Goal: Information Seeking & Learning: Learn about a topic

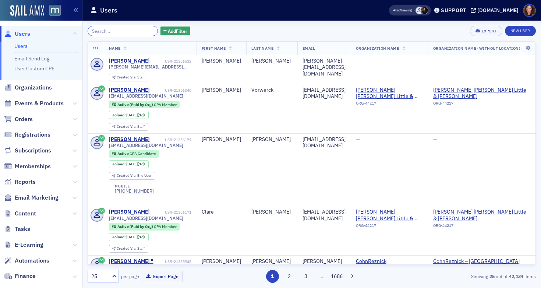
click at [131, 28] on input "search" at bounding box center [123, 31] width 70 height 10
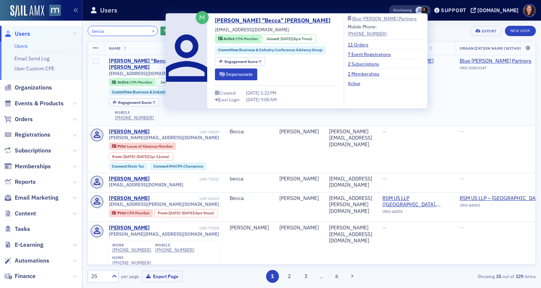
type input "becca"
click at [151, 60] on div "Rebecca "Becca" Shane" at bounding box center [153, 64] width 89 height 13
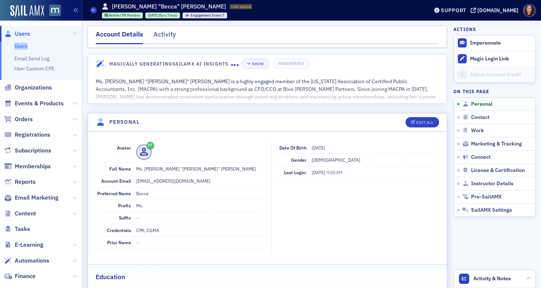
click at [16, 46] on link "Users" at bounding box center [20, 46] width 13 height 7
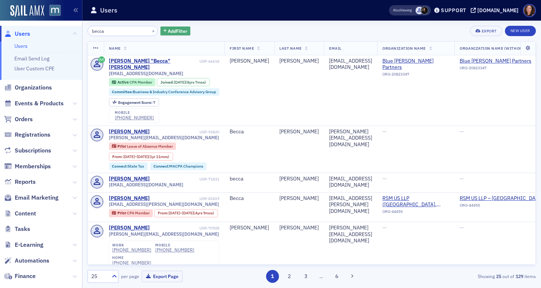
click at [161, 32] on button "Add Filter" at bounding box center [176, 31] width 30 height 9
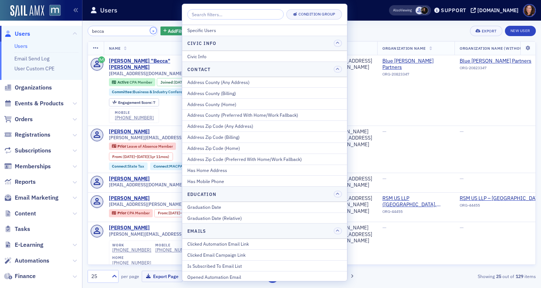
click at [150, 30] on button "×" at bounding box center [153, 30] width 7 height 7
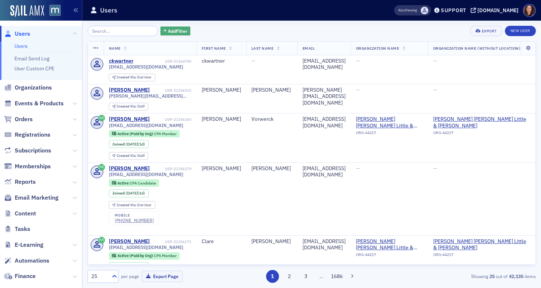
click at [168, 31] on span "Add Filter" at bounding box center [178, 31] width 20 height 7
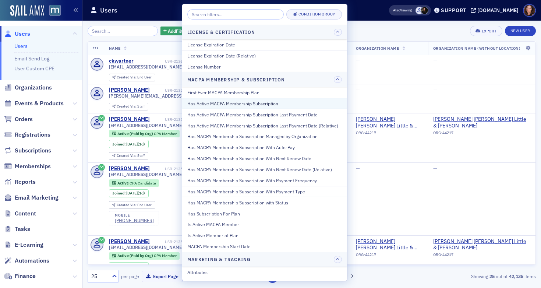
scroll to position [347, 0]
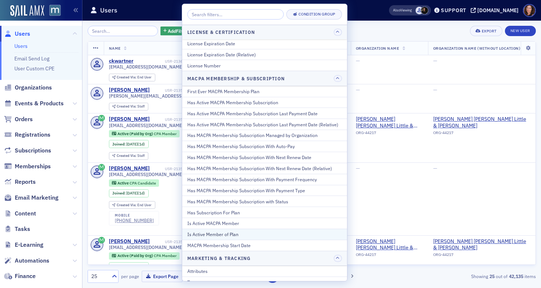
click at [264, 231] on div "Is Active Member of Plan" at bounding box center [264, 234] width 155 height 7
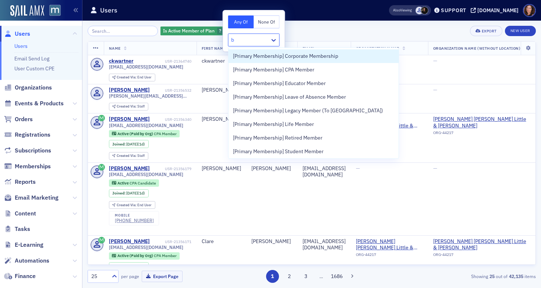
type input "bu"
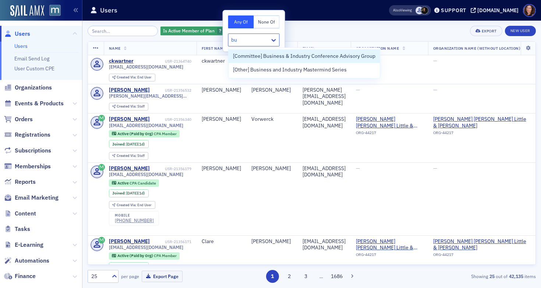
click at [319, 57] on span "[Committee] Business & Industry Conference Advisory Group" at bounding box center [304, 56] width 143 height 8
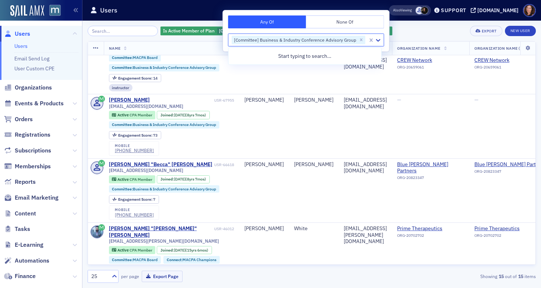
scroll to position [703, 0]
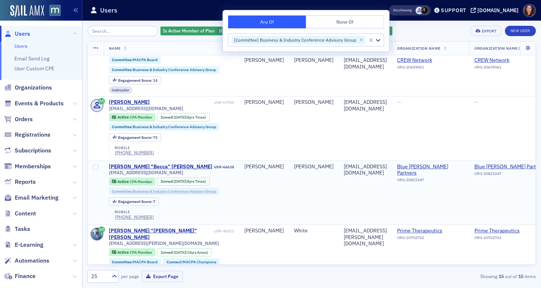
click at [166, 189] on link "Committee : Business & Industry Conference Advisory Group" at bounding box center [164, 191] width 104 height 5
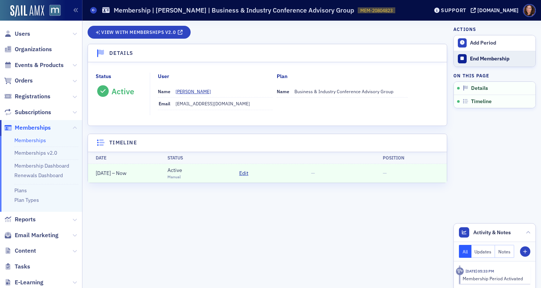
click at [482, 60] on div "End Membership" at bounding box center [501, 59] width 62 height 7
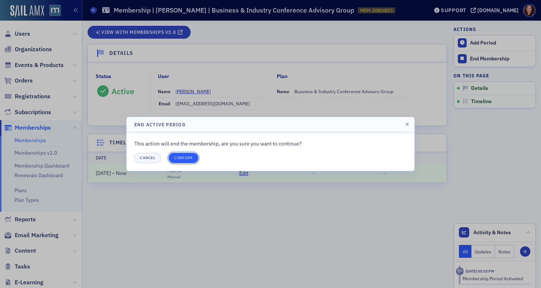
click at [192, 158] on button "Confirm" at bounding box center [184, 158] width 30 height 10
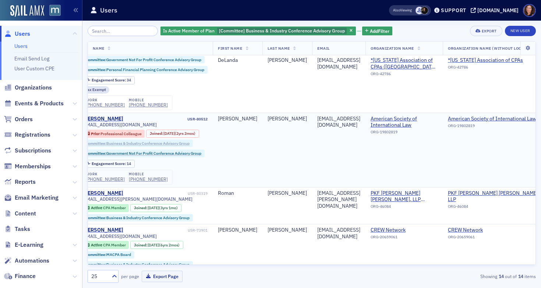
scroll to position [509, 27]
click at [183, 141] on link "Committee : Business & Industry Conference Advisory Group" at bounding box center [137, 143] width 104 height 5
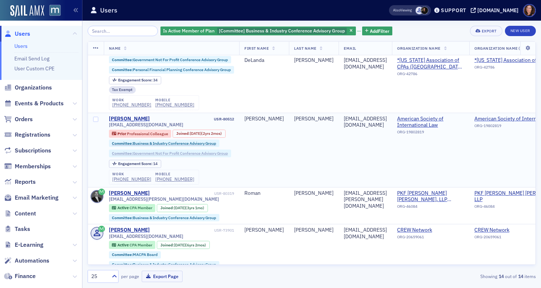
click at [199, 151] on link "Committee : Government Not For Profit Conference Advisory Group" at bounding box center [170, 153] width 116 height 5
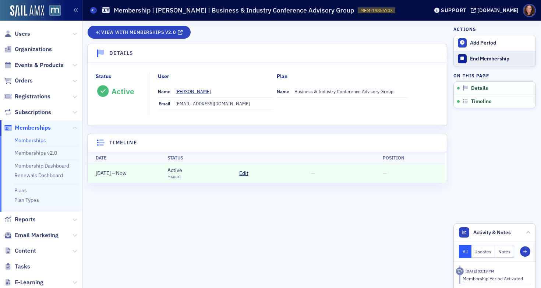
click at [489, 60] on div "End Membership" at bounding box center [501, 59] width 62 height 7
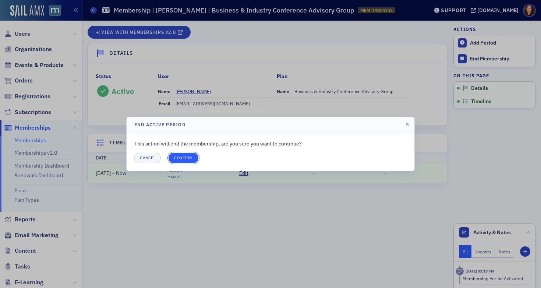
click at [189, 157] on button "Confirm" at bounding box center [184, 158] width 30 height 10
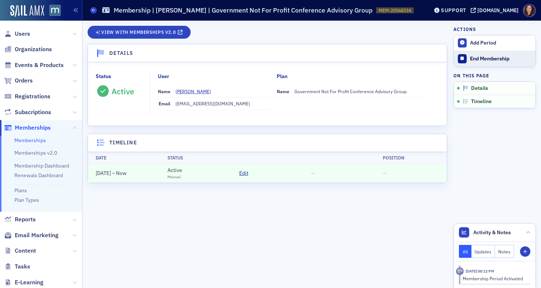
click at [479, 58] on div "End Membership" at bounding box center [501, 59] width 62 height 7
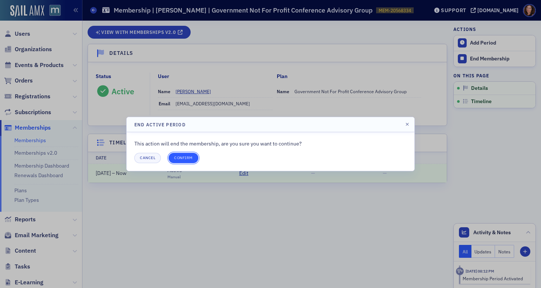
click at [186, 158] on button "Confirm" at bounding box center [184, 158] width 30 height 10
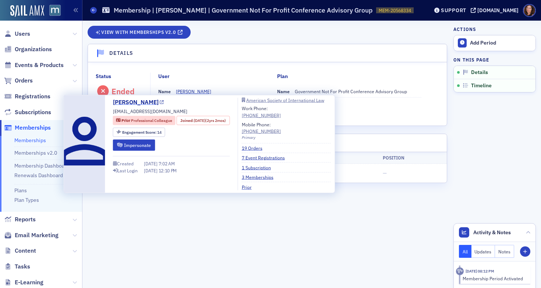
click at [164, 101] on link "[PERSON_NAME]" at bounding box center [138, 102] width 51 height 9
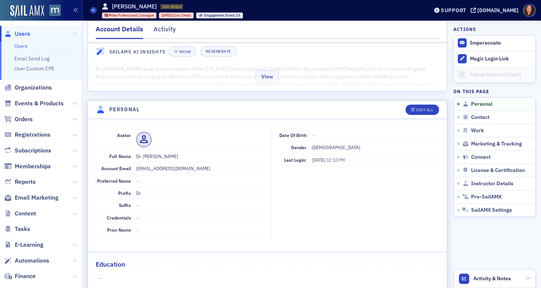
scroll to position [13, 0]
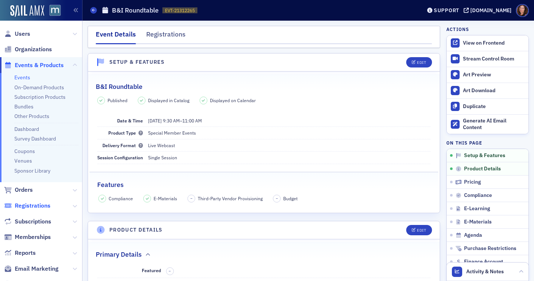
click at [39, 204] on span "Registrations" at bounding box center [33, 205] width 36 height 8
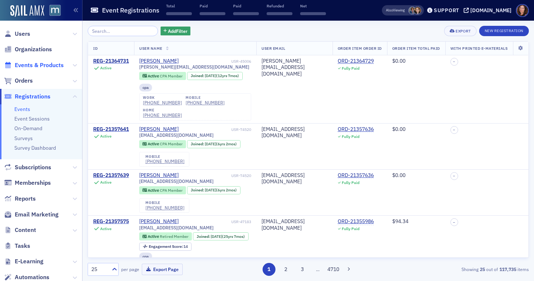
click at [38, 65] on span "Events & Products" at bounding box center [39, 65] width 49 height 8
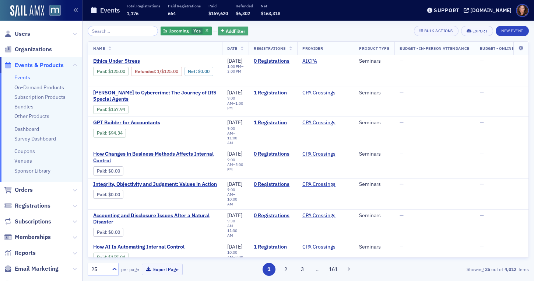
click at [226, 28] on span "Add Filter" at bounding box center [236, 31] width 20 height 7
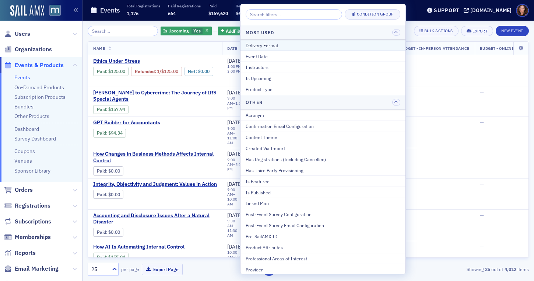
click at [285, 48] on div "Delivery Format" at bounding box center [323, 45] width 155 height 7
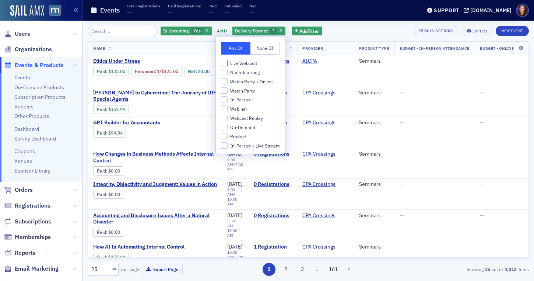
click at [227, 63] on input "Live Webcast" at bounding box center [224, 63] width 7 height 7
checkbox input "true"
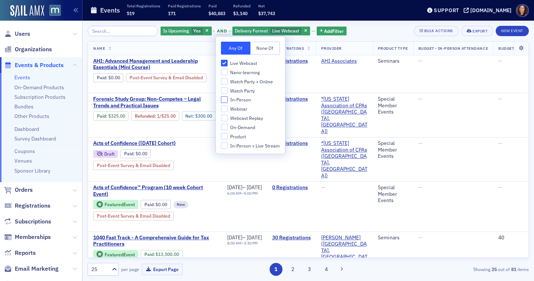
click at [224, 101] on input "In-Person" at bounding box center [224, 99] width 7 height 7
checkbox input "true"
click at [225, 92] on input "Watch Party" at bounding box center [224, 90] width 7 height 7
checkbox input "true"
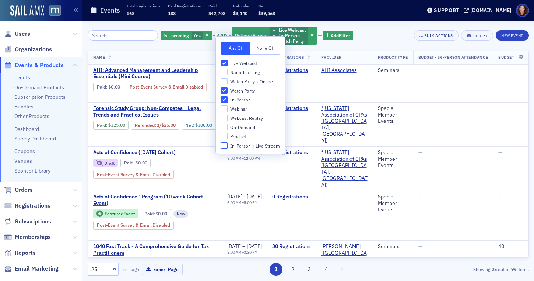
click at [222, 144] on input "In-Person + Live Stream" at bounding box center [224, 145] width 7 height 7
checkbox input "true"
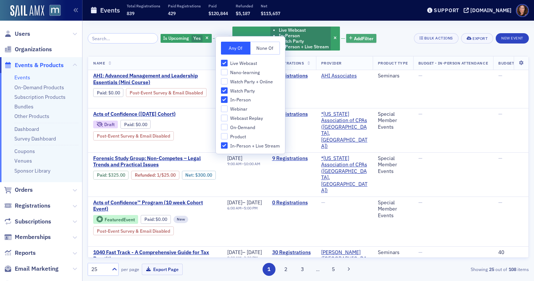
click at [358, 37] on span "Add Filter" at bounding box center [364, 38] width 20 height 7
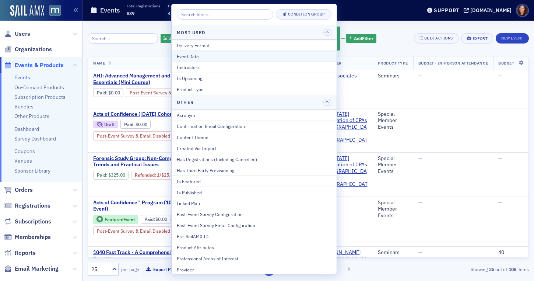
click at [246, 59] on div "Event Date" at bounding box center [254, 56] width 155 height 7
select select "9"
select select "2025"
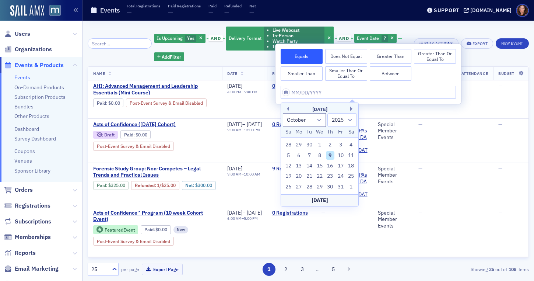
click at [393, 72] on button "Between" at bounding box center [391, 73] width 42 height 15
select select "9"
select select "2025"
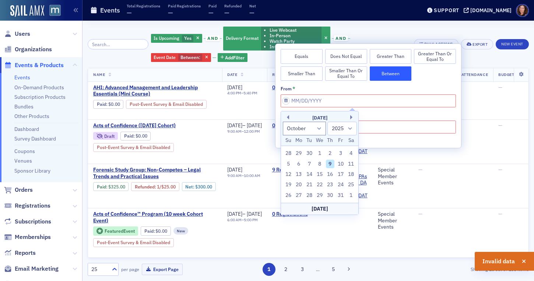
click at [316, 208] on div "Today" at bounding box center [319, 209] width 77 height 12
type input "10/09/2025"
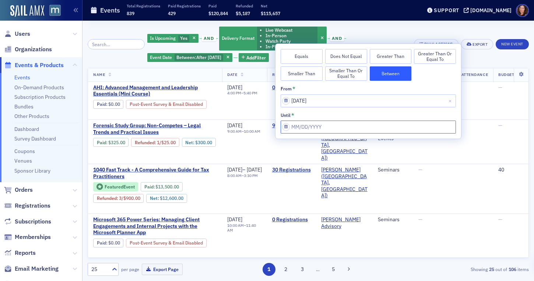
click at [331, 125] on input "from *" at bounding box center [368, 126] width 175 height 13
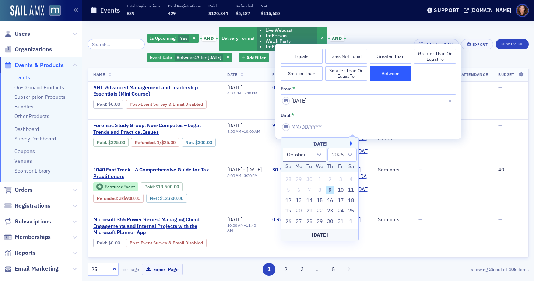
click at [351, 143] on button "Next Month" at bounding box center [352, 143] width 4 height 4
select select "10"
click at [287, 201] on div "9" at bounding box center [288, 200] width 9 height 9
type input "11/09/2025"
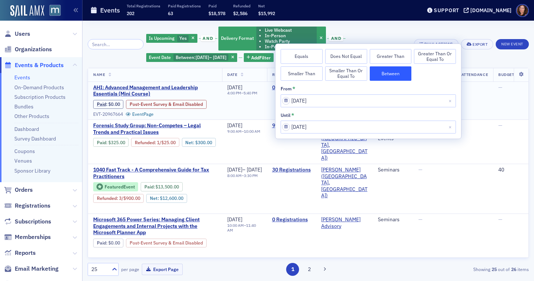
click at [493, 103] on td "—" at bounding box center [453, 101] width 80 height 38
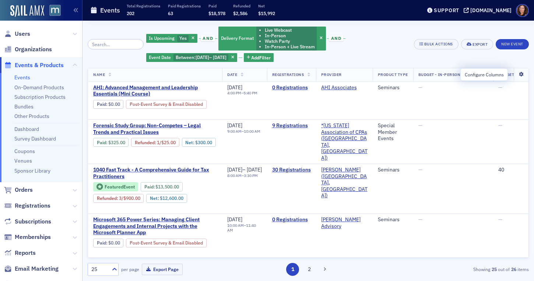
click at [515, 74] on icon at bounding box center [520, 74] width 15 height 4
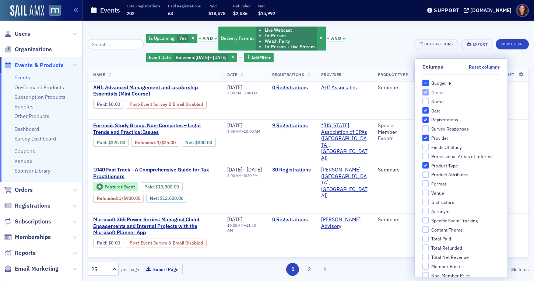
click at [438, 83] on div "Budget" at bounding box center [438, 83] width 14 height 6
click at [429, 83] on input "Budget" at bounding box center [425, 83] width 7 height 7
click at [443, 84] on div "Budget" at bounding box center [461, 83] width 78 height 7
drag, startPoint x: 421, startPoint y: 83, endPoint x: 430, endPoint y: 84, distance: 9.3
click at [422, 83] on input "Budget" at bounding box center [425, 83] width 7 height 7
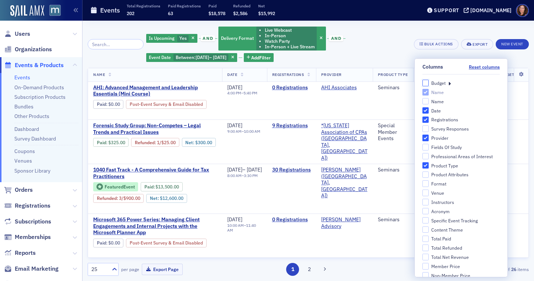
checkbox input "false"
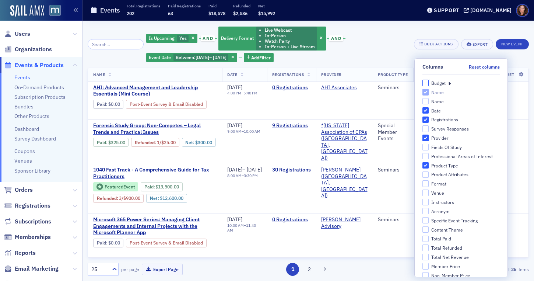
checkbox input "false"
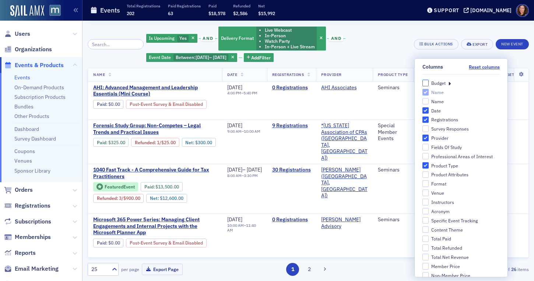
checkbox input "false"
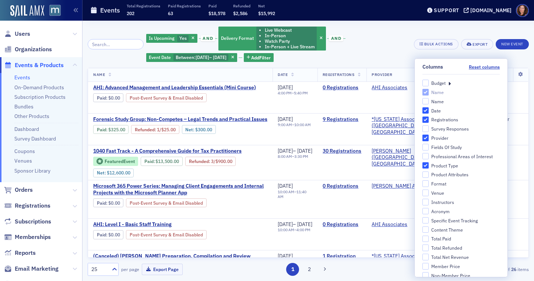
click at [448, 84] on icon at bounding box center [449, 83] width 3 height 7
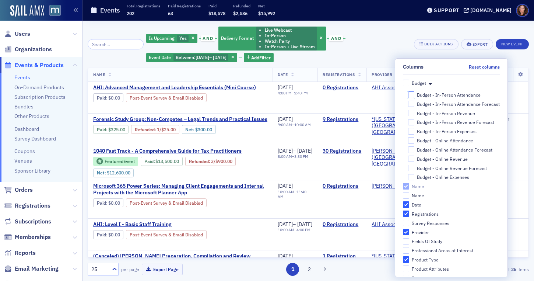
click at [408, 94] on input "Budget - In-Person Attendance" at bounding box center [411, 94] width 7 height 7
checkbox input "true"
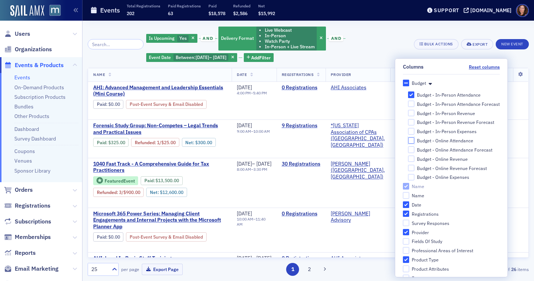
click at [408, 140] on input "Budget - Online Attendance" at bounding box center [411, 140] width 7 height 7
checkbox input "true"
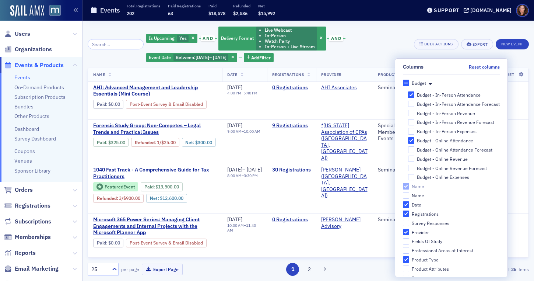
click at [391, 49] on div "Is Upcoming Yes and Delivery Format Live Webcast In-Person Watch Party In-Perso…" at bounding box center [277, 44] width 262 height 37
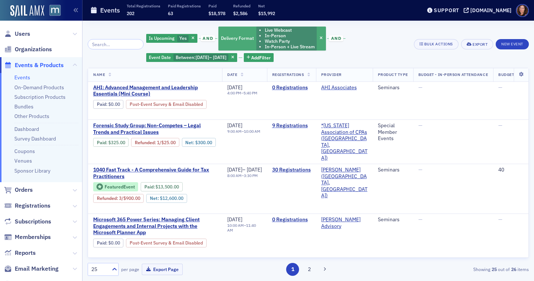
click at [267, 36] on li "In-Person" at bounding box center [290, 36] width 50 height 6
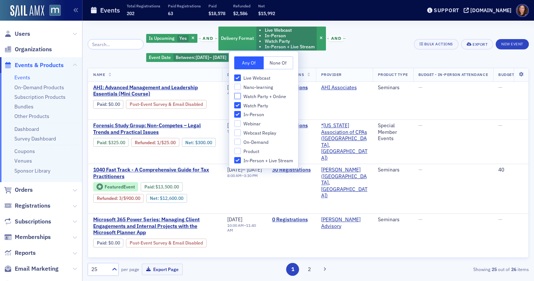
drag, startPoint x: 238, startPoint y: 95, endPoint x: 242, endPoint y: 94, distance: 3.8
click at [238, 95] on input "Watch Party + Online" at bounding box center [237, 96] width 7 height 7
checkbox input "true"
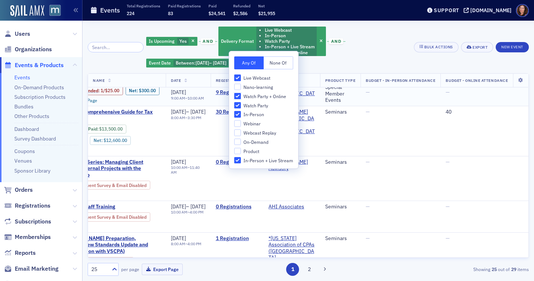
scroll to position [0, 92]
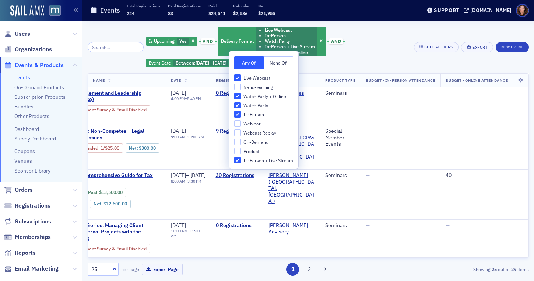
click at [382, 35] on div "Is Upcoming Yes and Delivery Format Live Webcast In-Person Watch Party In-Perso…" at bounding box center [277, 47] width 262 height 42
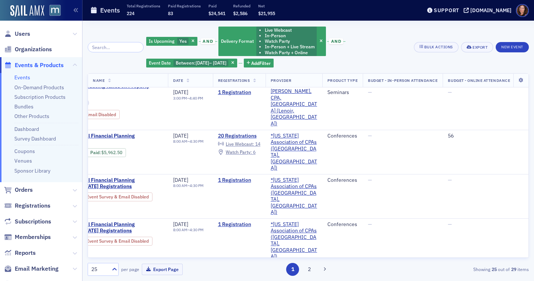
scroll to position [699, 0]
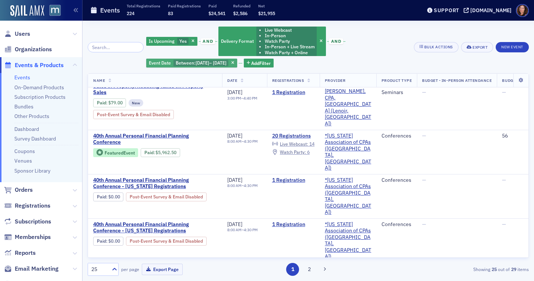
click at [218, 62] on span "11/9/2025" at bounding box center [220, 63] width 14 height 6
select select "9"
select select "2025"
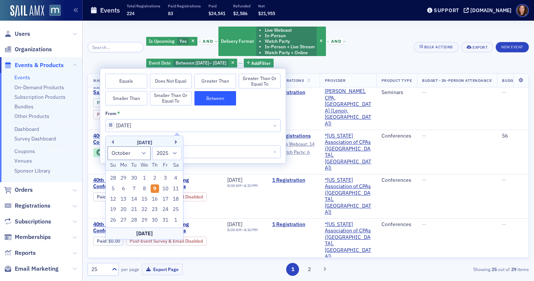
click at [114, 142] on div "October 2025" at bounding box center [144, 142] width 77 height 7
click at [111, 143] on button "Previous Month" at bounding box center [111, 142] width 4 height 4
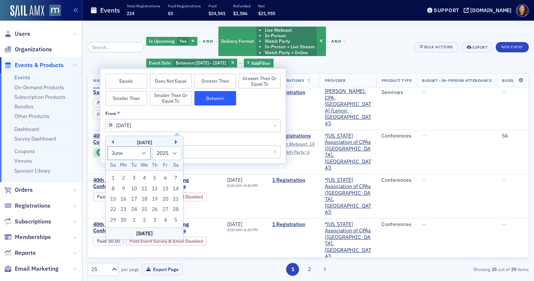
click at [178, 141] on button "Next Month" at bounding box center [177, 142] width 4 height 4
select select "6"
click at [133, 177] on div "1" at bounding box center [134, 177] width 9 height 9
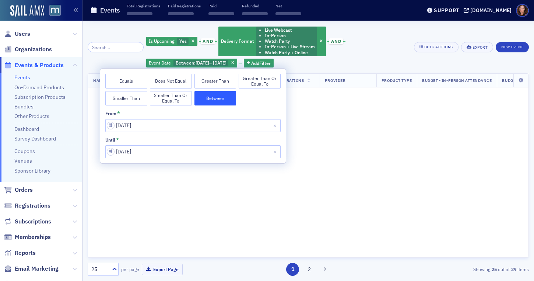
type input "07/01/2025"
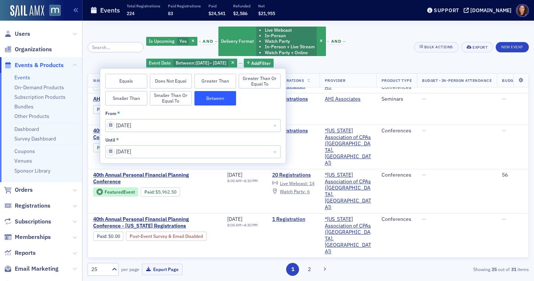
scroll to position [838, 0]
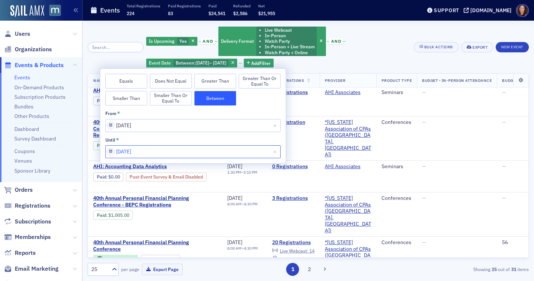
click at [155, 151] on input "11/09/2025" at bounding box center [192, 151] width 175 height 13
select select "10"
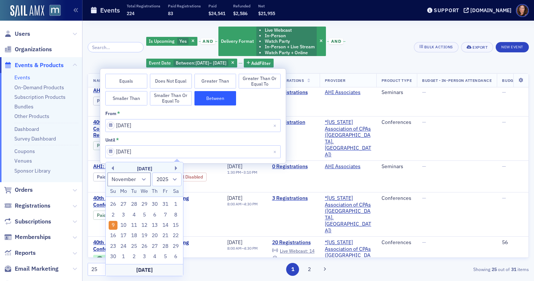
click at [145, 269] on div "Today" at bounding box center [144, 270] width 77 height 12
type input "10/09/2025"
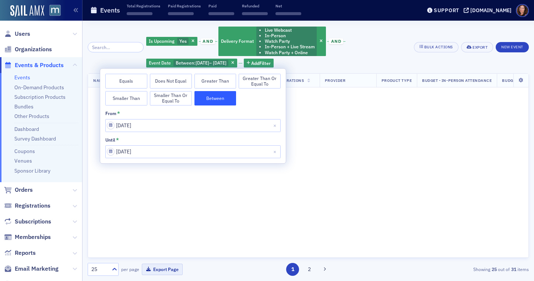
scroll to position [1172, 0]
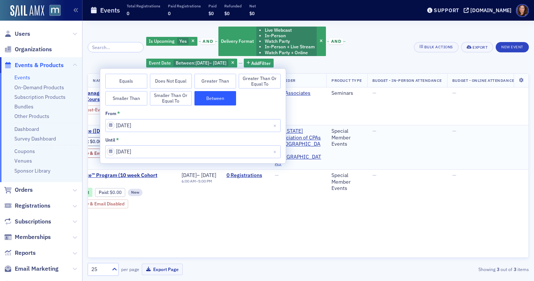
scroll to position [0, 80]
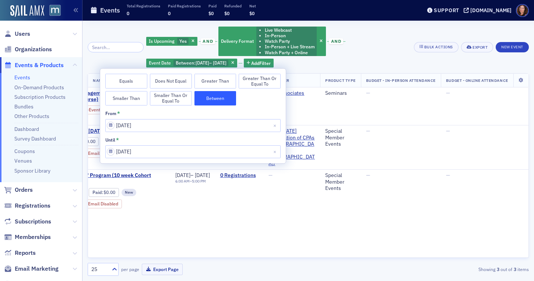
click at [386, 50] on div "Is Upcoming Yes and Delivery Format Live Webcast In-Person Watch Party In-Perso…" at bounding box center [277, 47] width 262 height 42
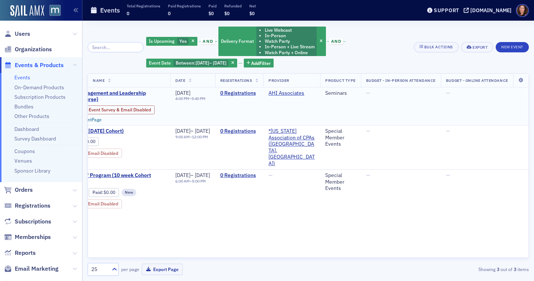
scroll to position [0, 0]
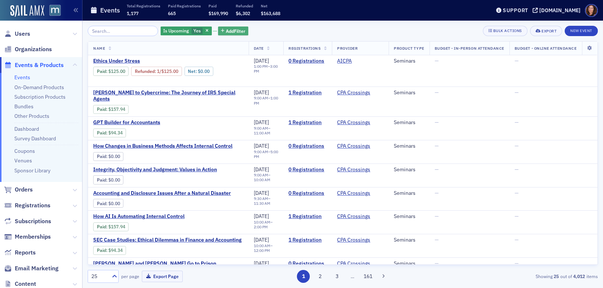
click at [226, 33] on span "Add Filter" at bounding box center [236, 31] width 20 height 7
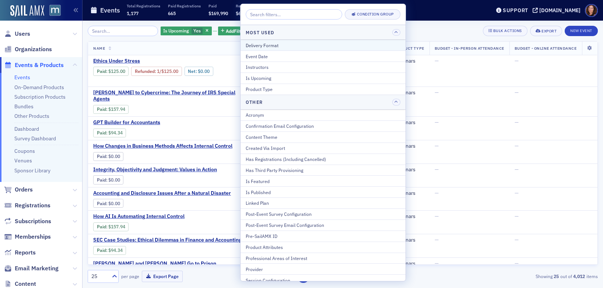
click at [274, 45] on div "Delivery Format" at bounding box center [323, 45] width 155 height 7
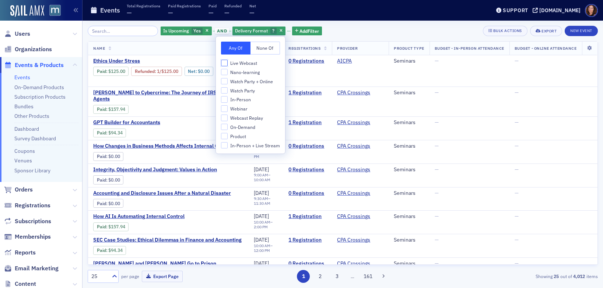
click at [224, 63] on input "Live Webcast" at bounding box center [224, 63] width 7 height 7
checkbox input "true"
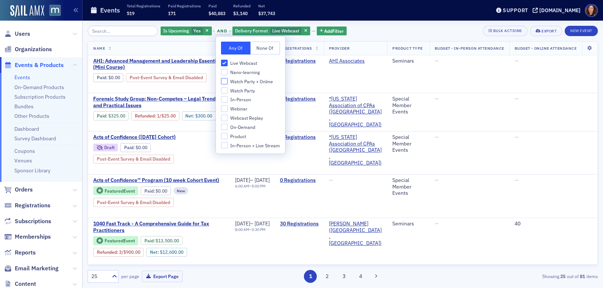
click at [226, 80] on input "Watch Party + Online" at bounding box center [224, 81] width 7 height 7
checkbox input "true"
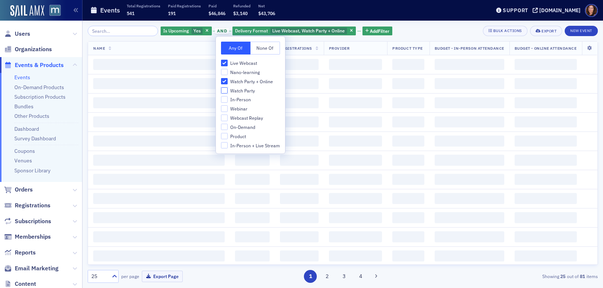
click at [225, 90] on input "Watch Party" at bounding box center [224, 90] width 7 height 7
checkbox input "true"
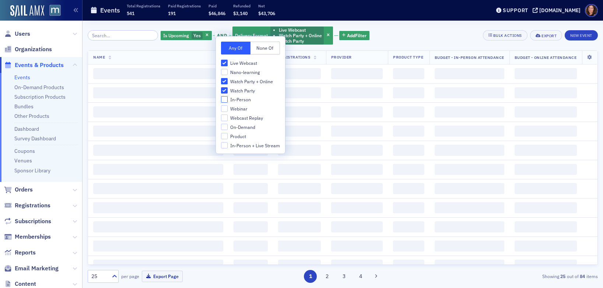
click at [225, 99] on input "In-Person" at bounding box center [224, 99] width 7 height 7
checkbox input "true"
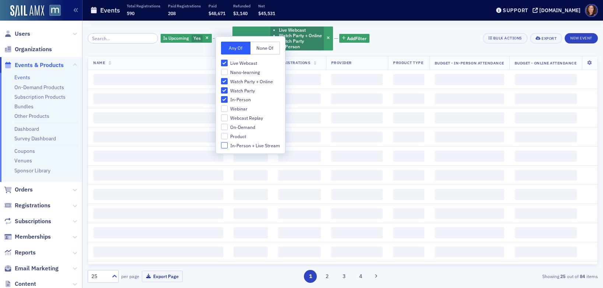
click at [224, 147] on input "In-Person + Live Stream" at bounding box center [224, 145] width 7 height 7
checkbox input "true"
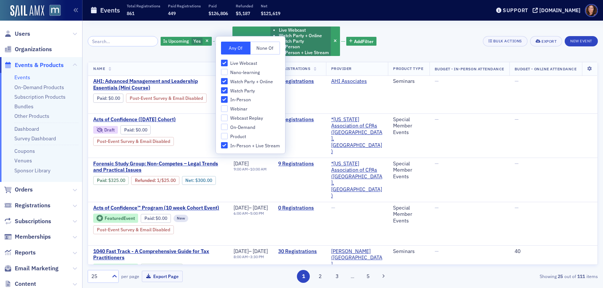
click at [413, 53] on div "Is Upcoming Yes and Delivery Format Live Webcast Watch Party + Online Watch Par…" at bounding box center [343, 41] width 510 height 31
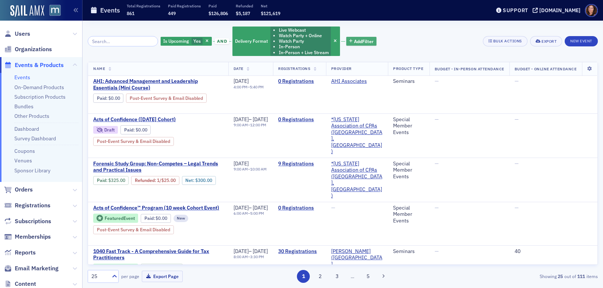
click at [358, 42] on span "Add Filter" at bounding box center [364, 41] width 20 height 7
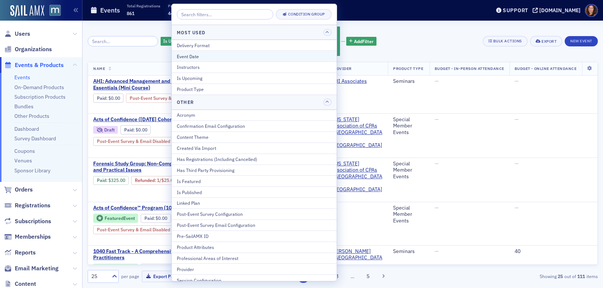
click at [262, 59] on div "Event Date" at bounding box center [254, 56] width 155 height 7
select select "9"
select select "2025"
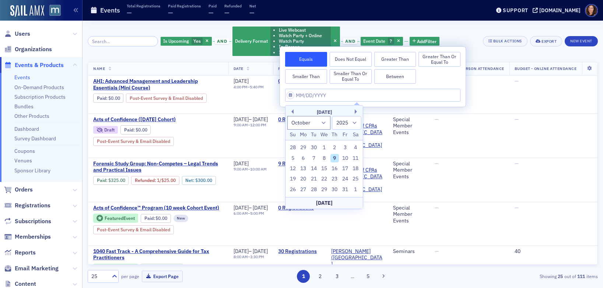
click at [393, 75] on button "Between" at bounding box center [395, 76] width 42 height 15
select select "9"
select select "2025"
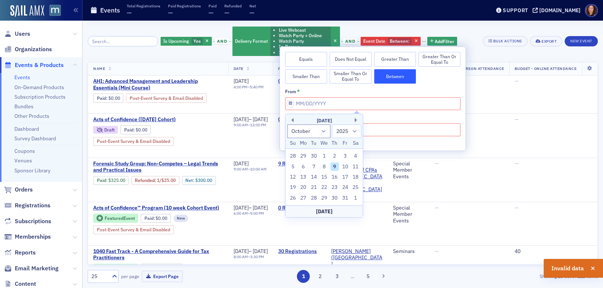
click at [332, 165] on div "9" at bounding box center [334, 166] width 9 height 9
type input "10/09/2025"
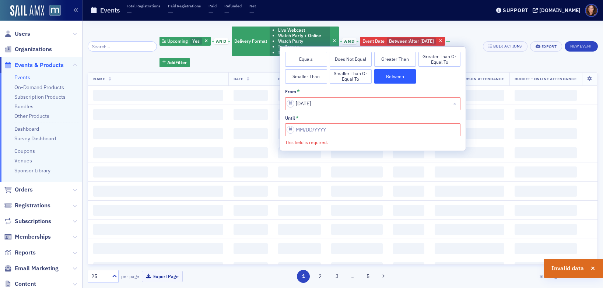
click at [333, 132] on input "This field is required." at bounding box center [372, 129] width 175 height 13
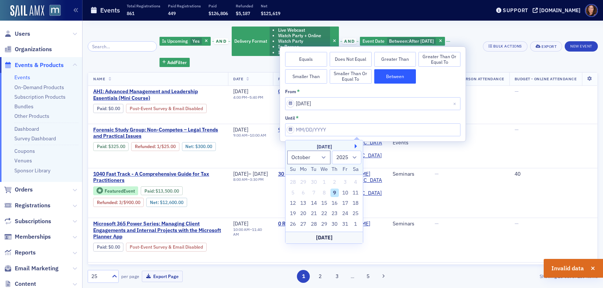
click at [355, 145] on button "Next Month" at bounding box center [357, 146] width 4 height 4
select select "10"
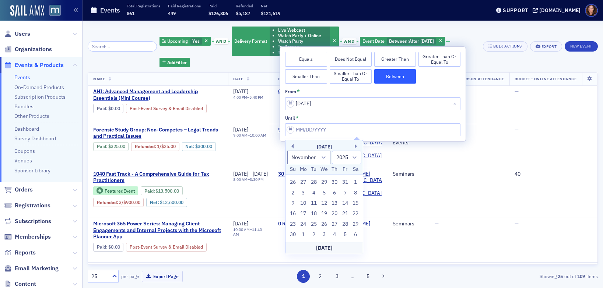
drag, startPoint x: 293, startPoint y: 202, endPoint x: 321, endPoint y: 192, distance: 29.6
click at [293, 202] on div "9" at bounding box center [292, 203] width 9 height 9
type input "11/09/2025"
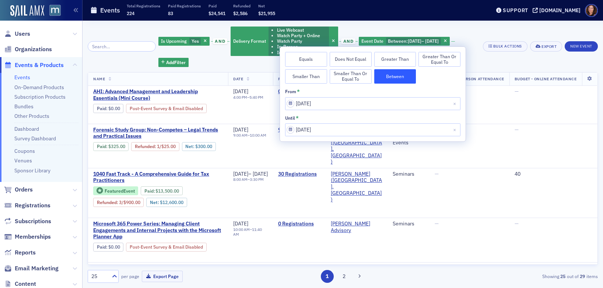
click at [468, 30] on div "Is Upcoming Yes and Delivery Format Live Webcast Watch Party + Online Watch Par…" at bounding box center [317, 46] width 319 height 41
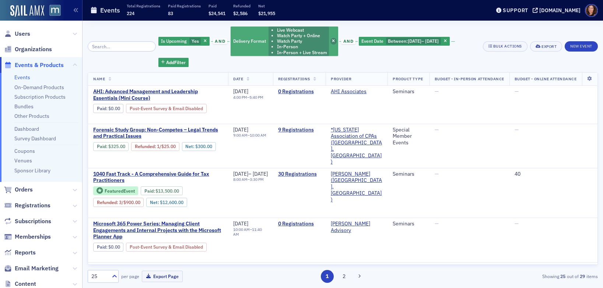
click at [332, 42] on icon "button" at bounding box center [333, 41] width 3 height 4
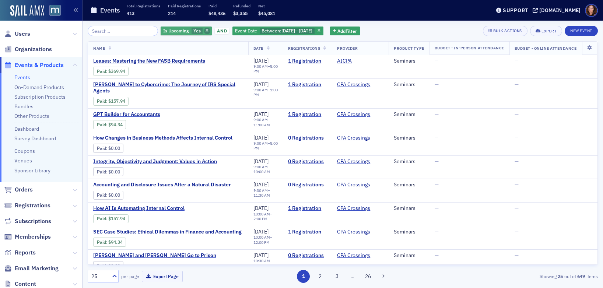
click at [206, 31] on icon "button" at bounding box center [207, 31] width 3 height 4
click at [248, 31] on icon "button" at bounding box center [246, 31] width 3 height 4
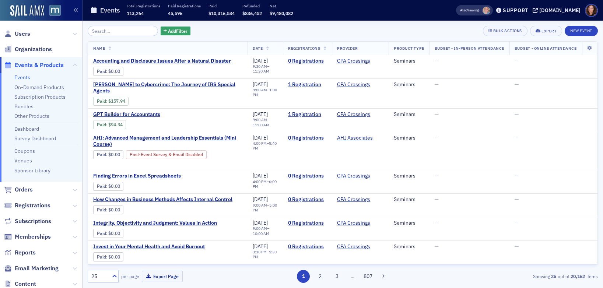
click at [22, 77] on link "Events" at bounding box center [22, 77] width 16 height 7
click at [113, 33] on input "search" at bounding box center [123, 31] width 70 height 10
click at [27, 106] on link "Bundles" at bounding box center [23, 106] width 19 height 7
click at [132, 31] on input "search" at bounding box center [123, 31] width 70 height 10
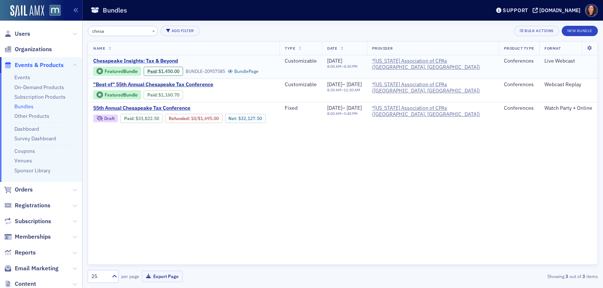
type input "chesa"
click at [133, 60] on span "Chesapeake Insights: Tax & Beyond" at bounding box center [155, 61] width 124 height 7
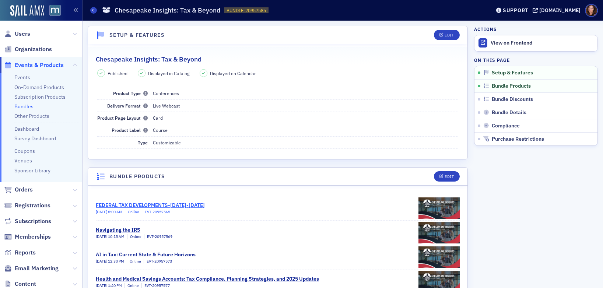
click at [202, 204] on div "FEDERAL TAX DEVELOPMENTS-SEPTEMBER 2024-OCTOBER 2025" at bounding box center [150, 205] width 109 height 8
click at [21, 80] on link "Events" at bounding box center [22, 77] width 16 height 7
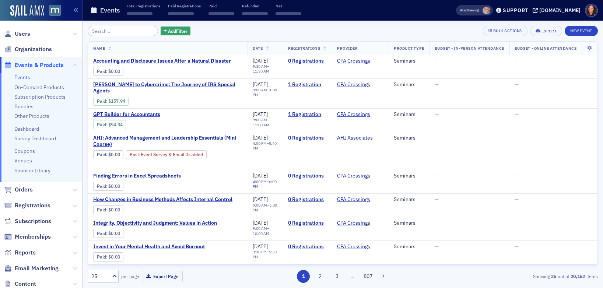
click at [104, 31] on input "search" at bounding box center [123, 31] width 70 height 10
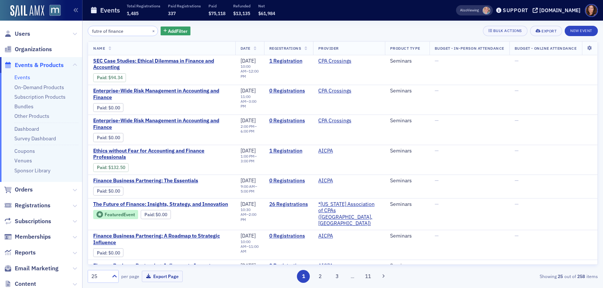
click at [98, 32] on input "futre of finance" at bounding box center [123, 31] width 70 height 10
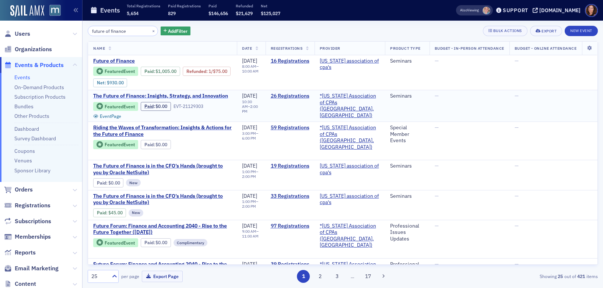
type input "future of finance"
click at [178, 99] on span "The Future of Finance: Insights, Strategy, and Innovation" at bounding box center [160, 96] width 135 height 7
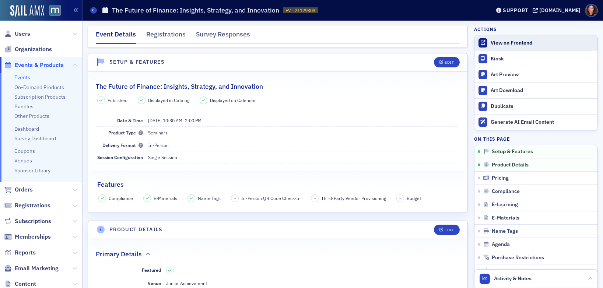
click at [503, 42] on div "View on Frontend" at bounding box center [542, 43] width 103 height 7
click at [21, 75] on link "Events" at bounding box center [22, 77] width 16 height 7
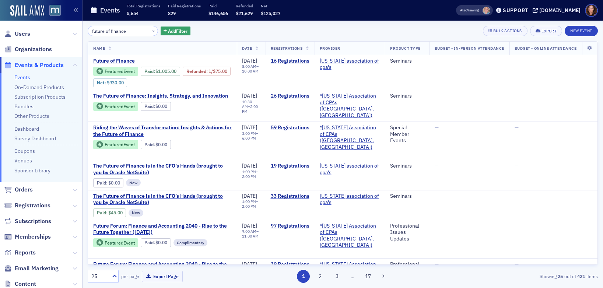
drag, startPoint x: 129, startPoint y: 32, endPoint x: 78, endPoint y: 31, distance: 51.2
click at [78, 31] on div "Users Organizations Events & Products Events On-Demand Products Subscription Pr…" at bounding box center [301, 144] width 603 height 288
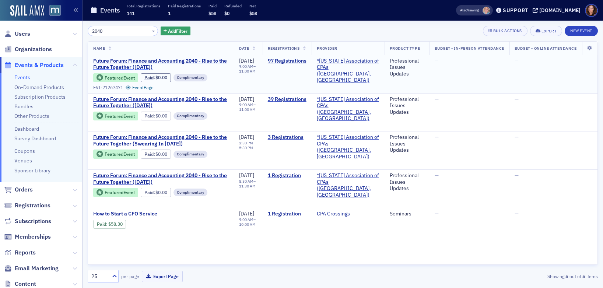
type input "2040"
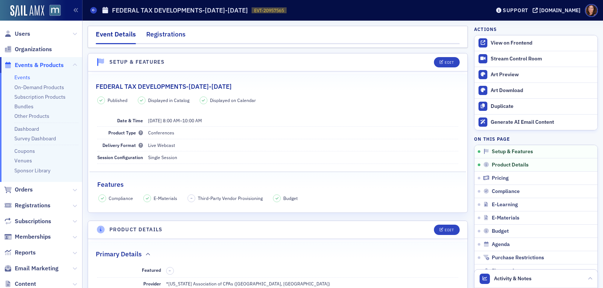
click at [178, 34] on div "Registrations" at bounding box center [165, 36] width 39 height 14
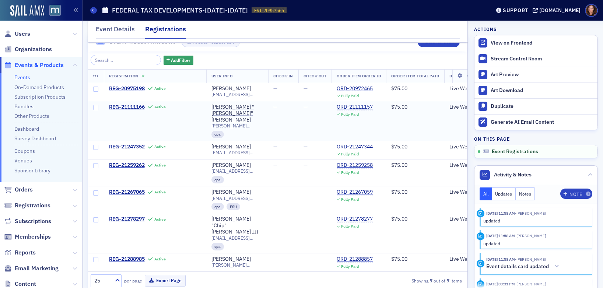
scroll to position [23, 0]
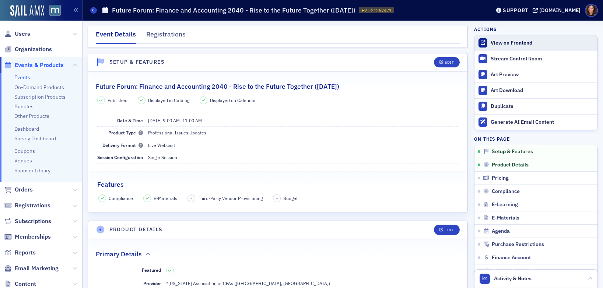
click at [515, 42] on div "View on Frontend" at bounding box center [542, 43] width 103 height 7
